Goal: Information Seeking & Learning: Learn about a topic

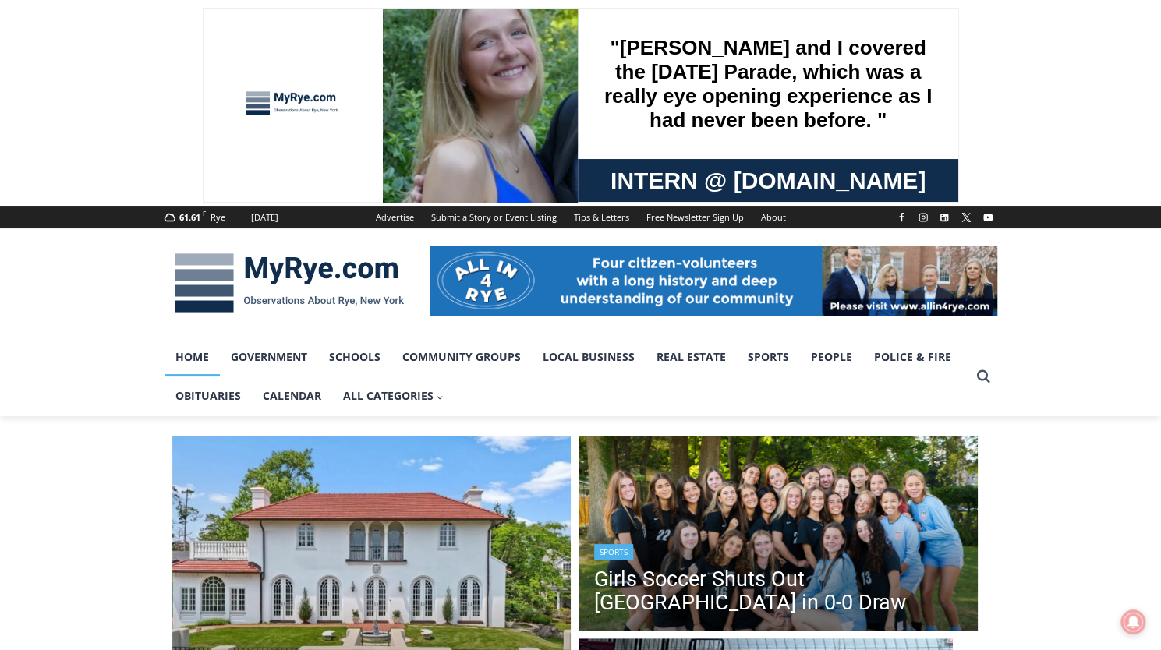
scroll to position [312, 0]
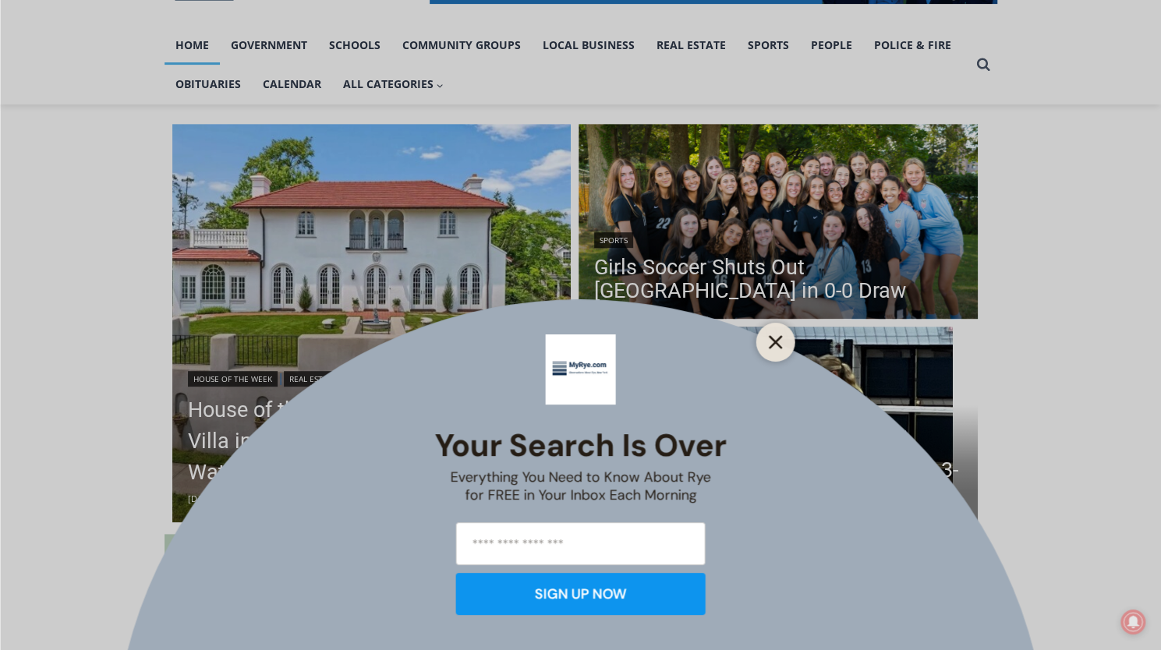
click at [783, 349] on button "Close" at bounding box center [776, 342] width 22 height 22
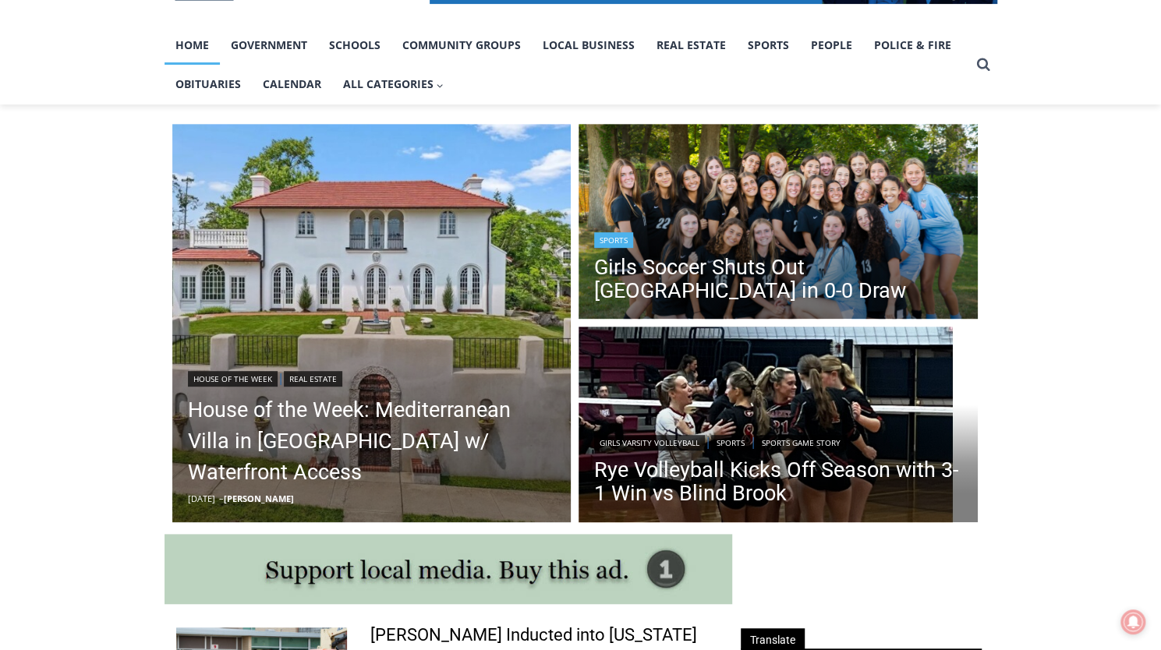
click at [781, 209] on img "Read More Girls Soccer Shuts Out Eastchester in 0-0 Draw" at bounding box center [778, 224] width 399 height 200
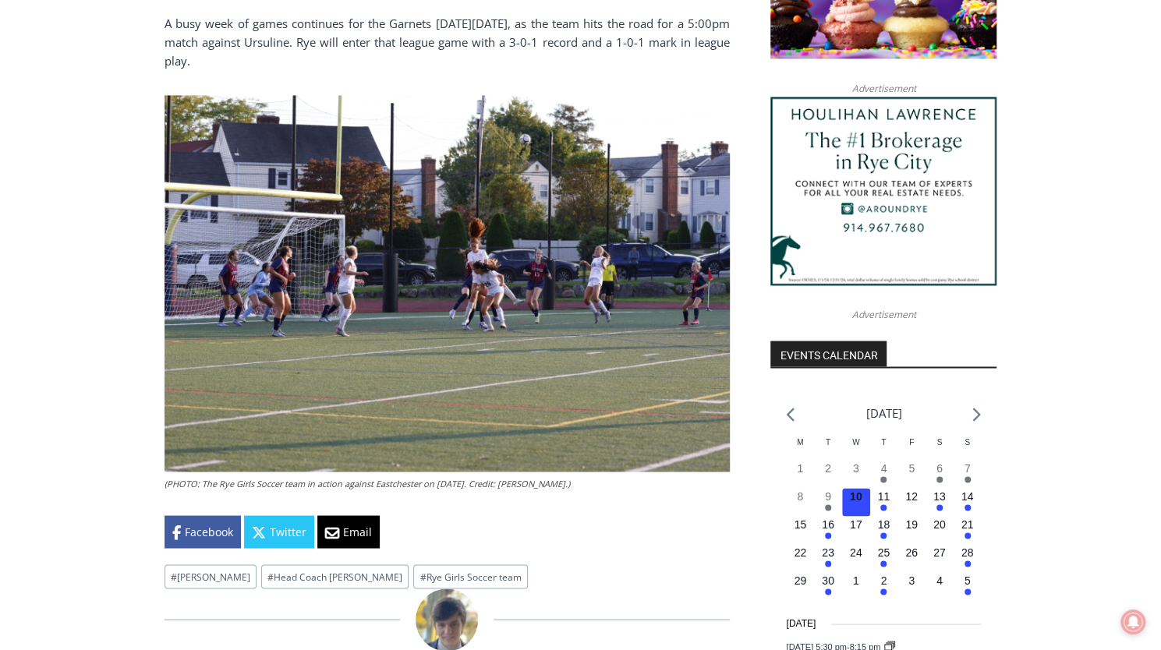
scroll to position [1528, 0]
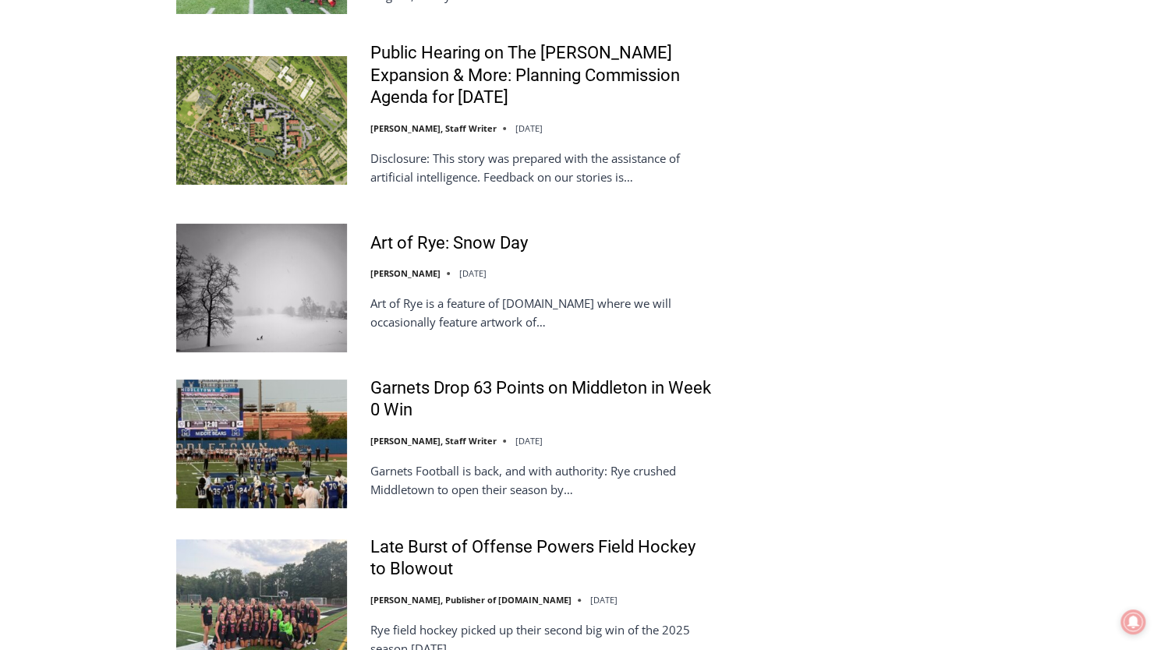
scroll to position [3197, 0]
